Goal: Check status: Check status

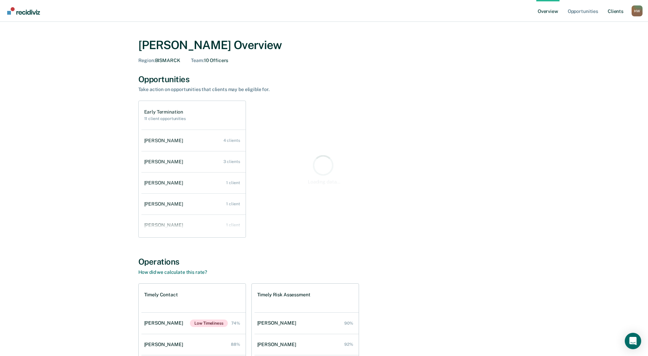
click at [611, 10] on link "Client s" at bounding box center [615, 11] width 18 height 22
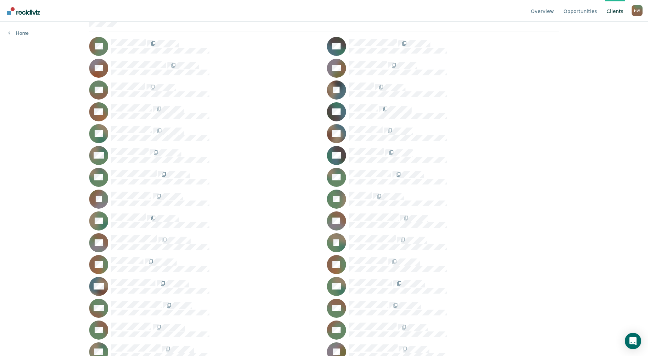
scroll to position [68, 0]
